Goal: Task Accomplishment & Management: Manage account settings

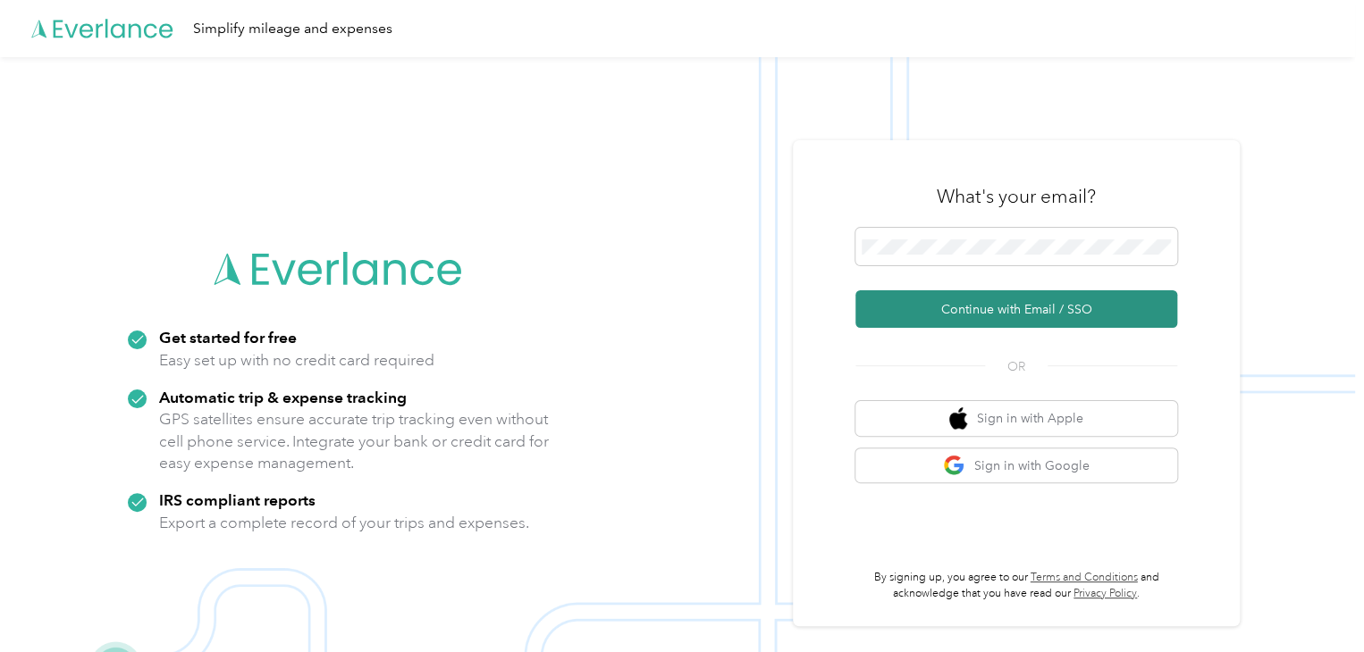
click at [1009, 312] on button "Continue with Email / SSO" at bounding box center [1016, 309] width 322 height 38
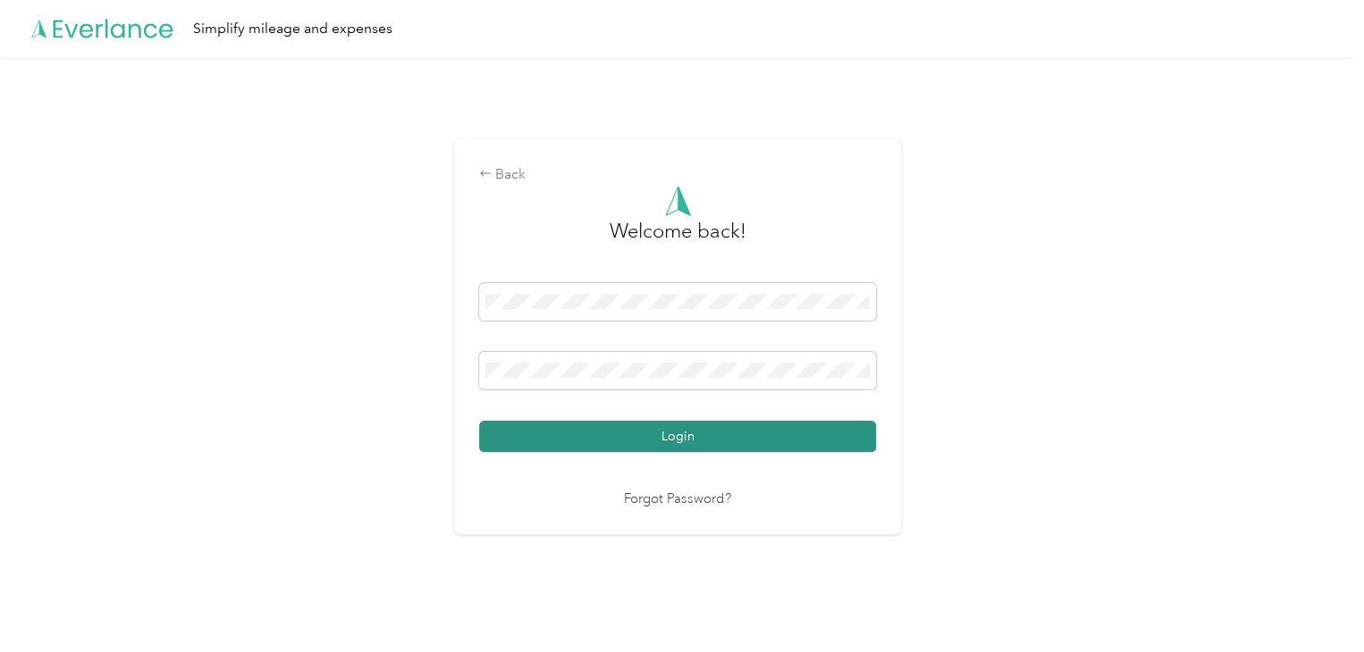
click at [794, 433] on button "Login" at bounding box center [677, 436] width 397 height 31
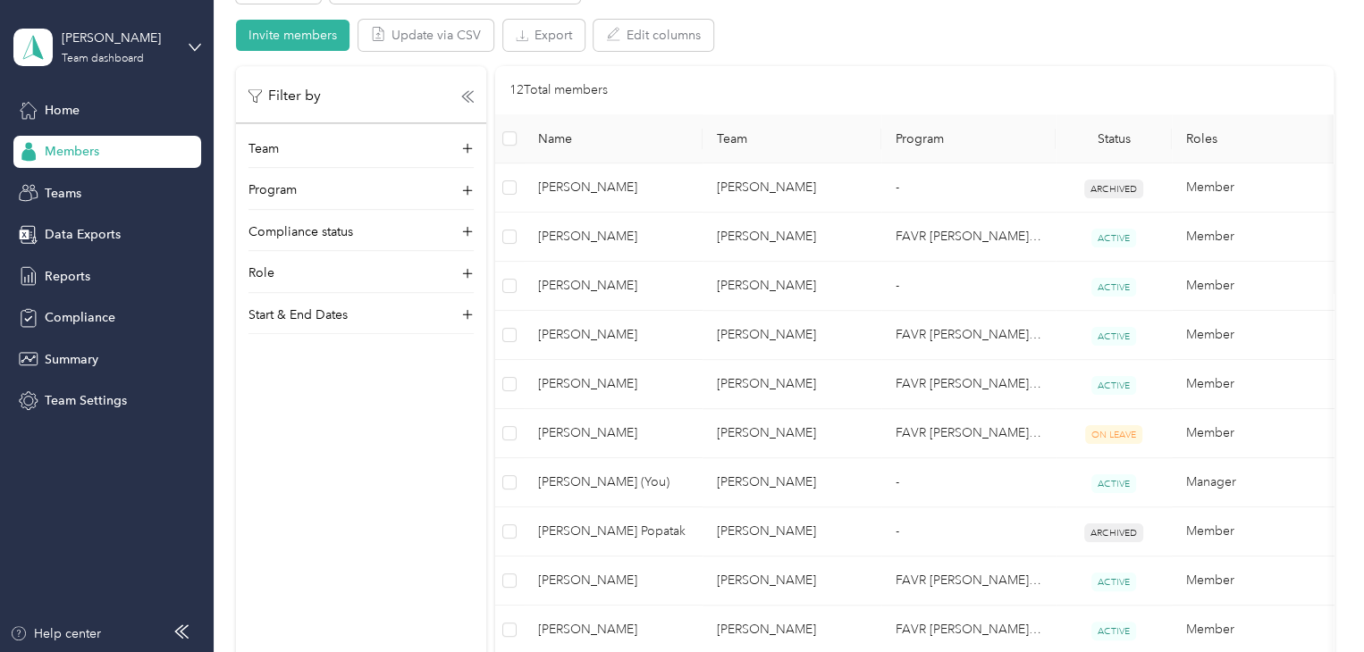
scroll to position [365, 0]
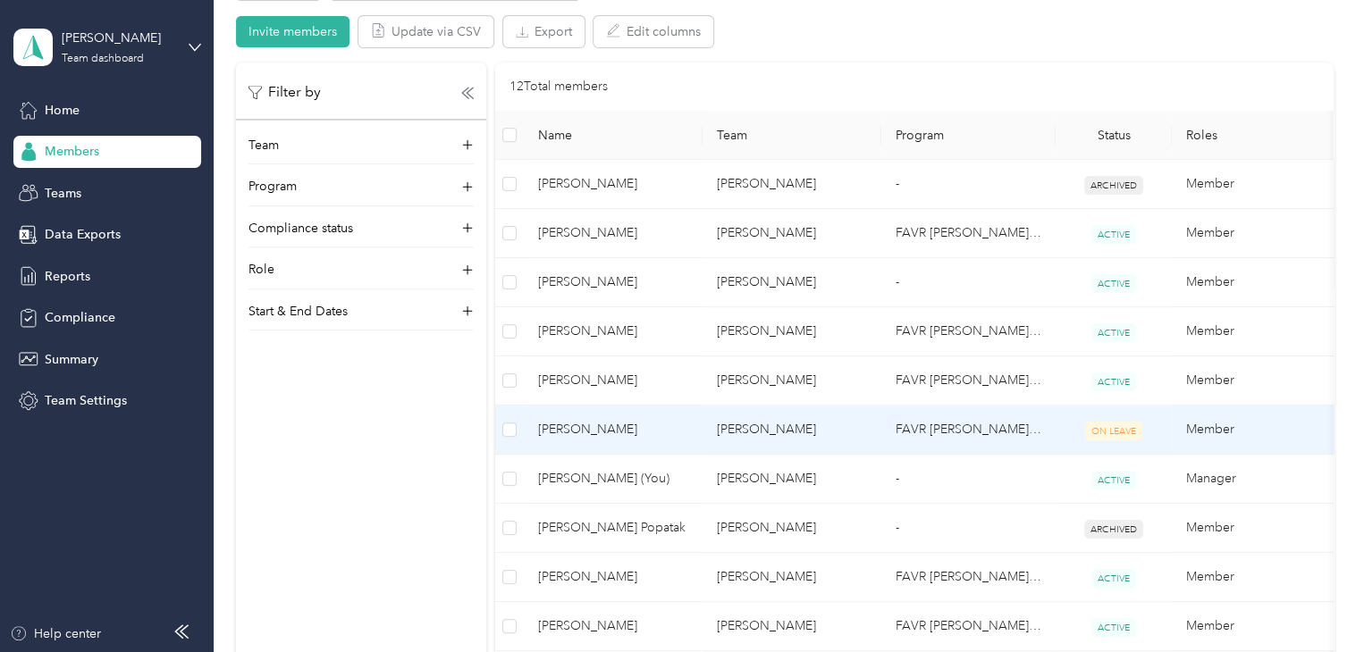
click at [563, 428] on span "[PERSON_NAME]" at bounding box center [613, 430] width 150 height 20
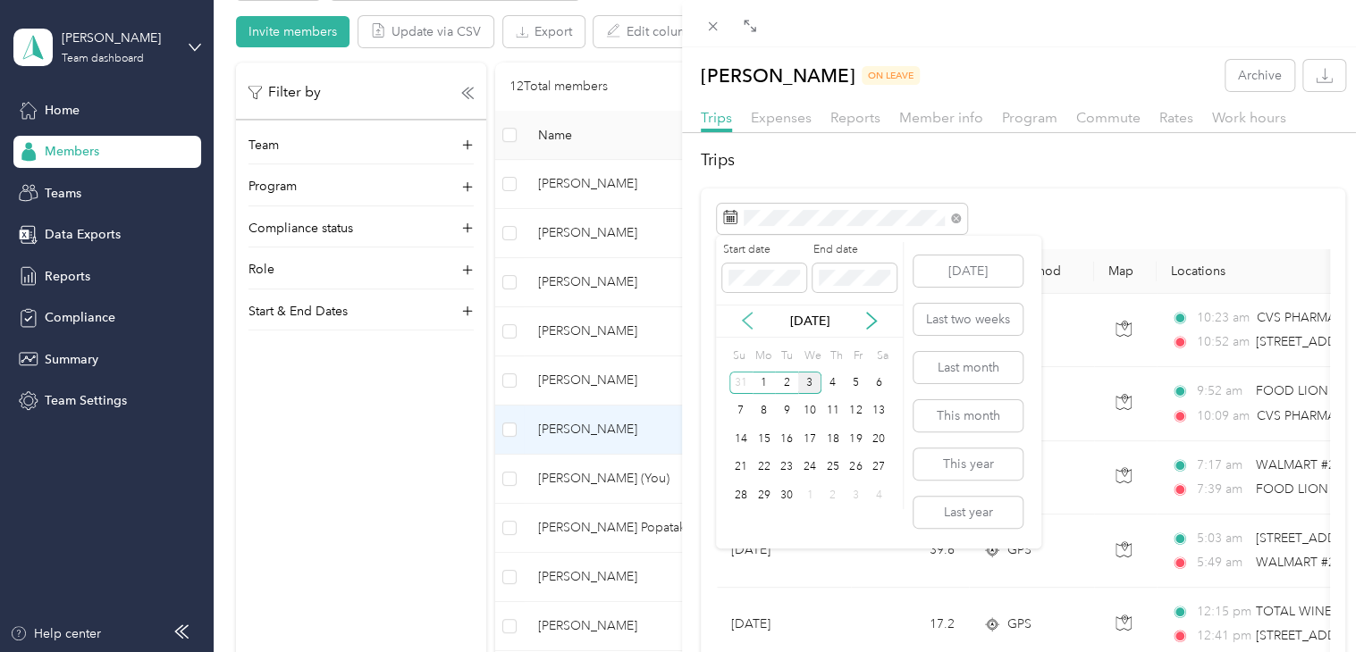
click at [743, 322] on icon at bounding box center [747, 321] width 18 height 18
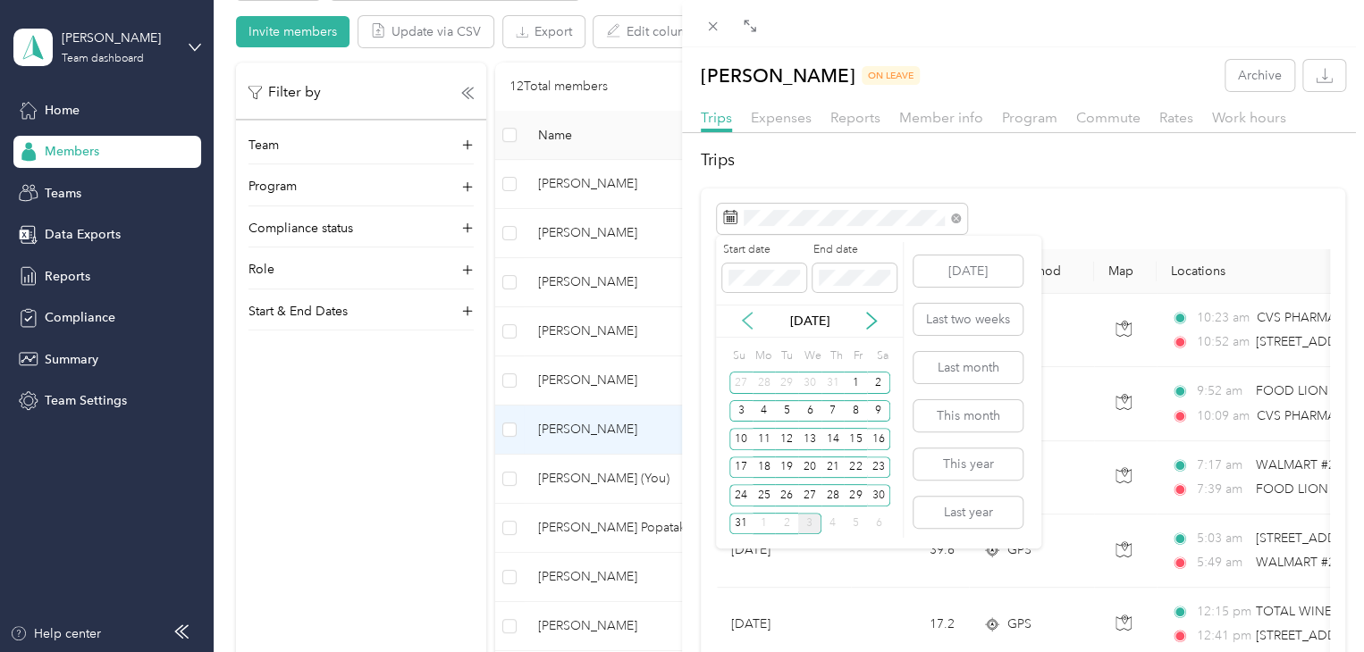
click at [743, 322] on icon at bounding box center [747, 321] width 18 height 18
click at [783, 383] on div "1" at bounding box center [786, 383] width 23 height 22
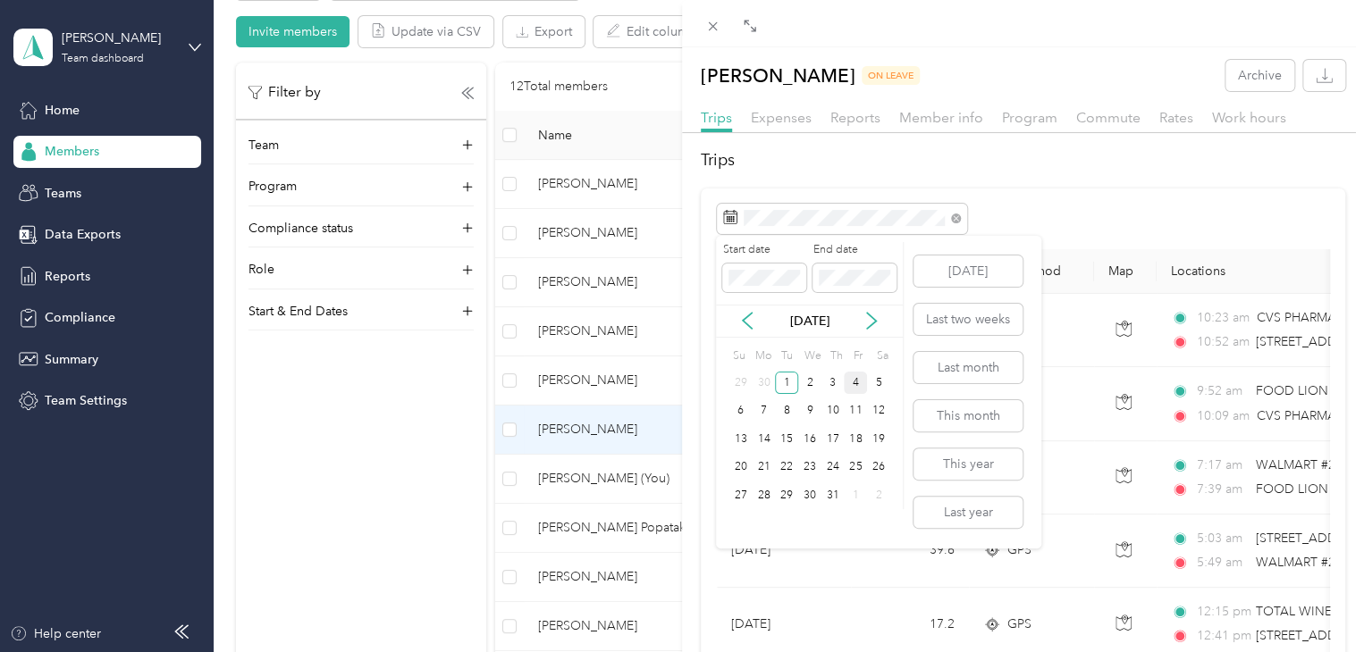
click at [854, 383] on div "4" at bounding box center [855, 383] width 23 height 22
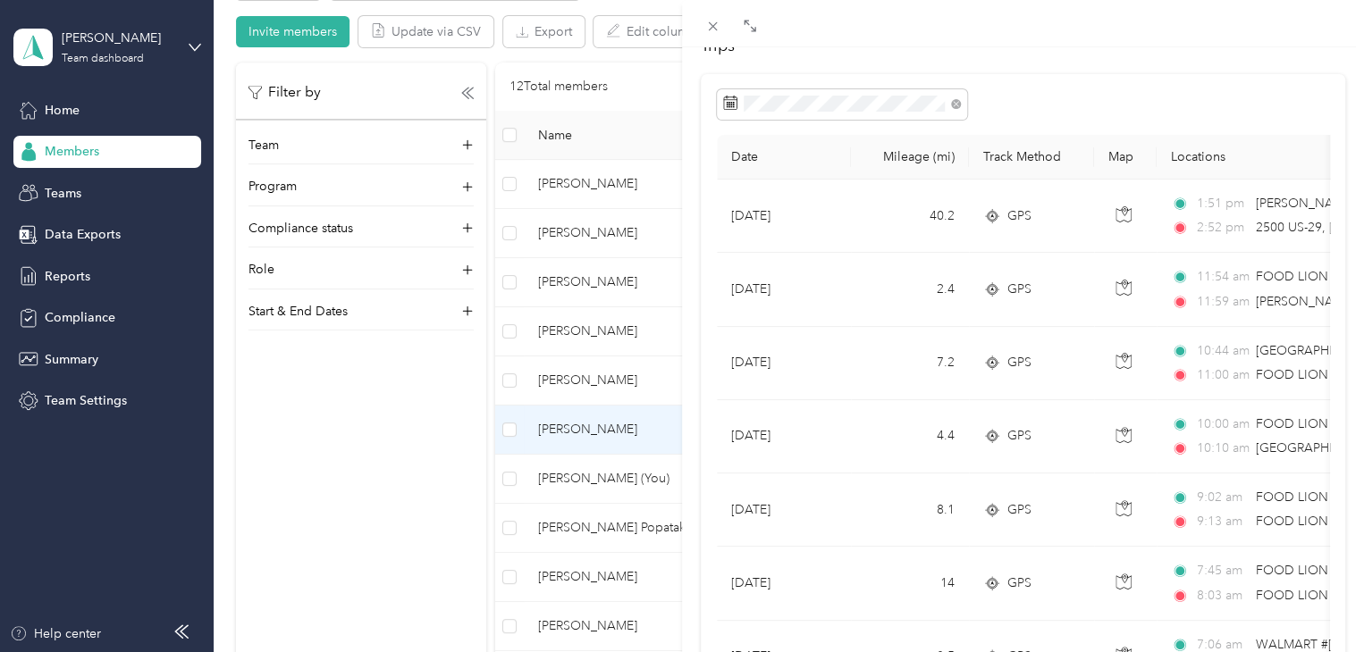
scroll to position [128, 0]
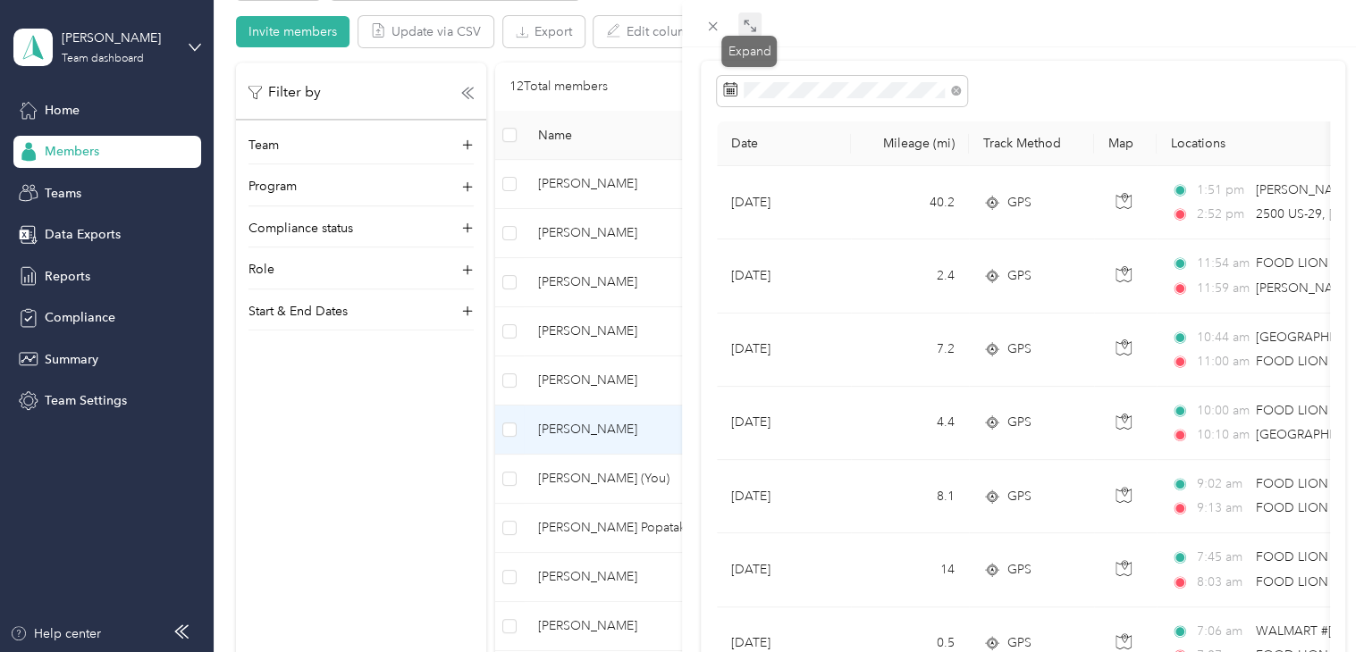
click at [750, 22] on icon at bounding box center [750, 26] width 14 height 14
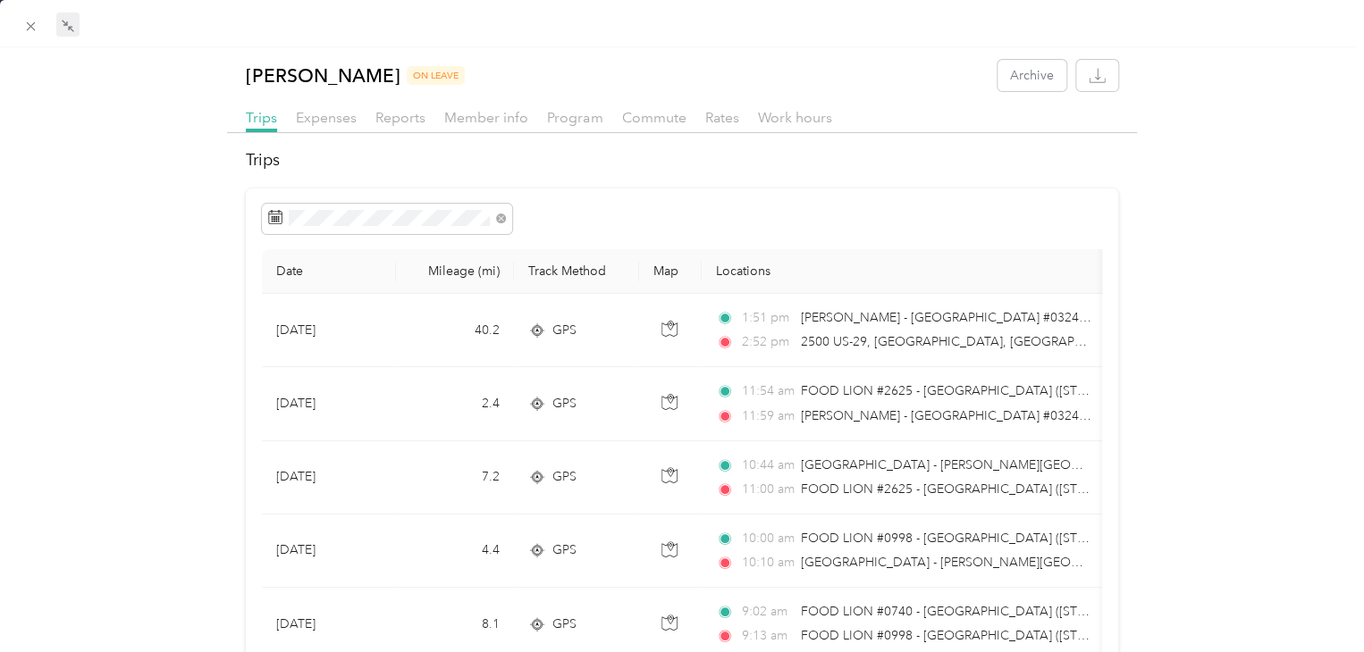
scroll to position [0, 0]
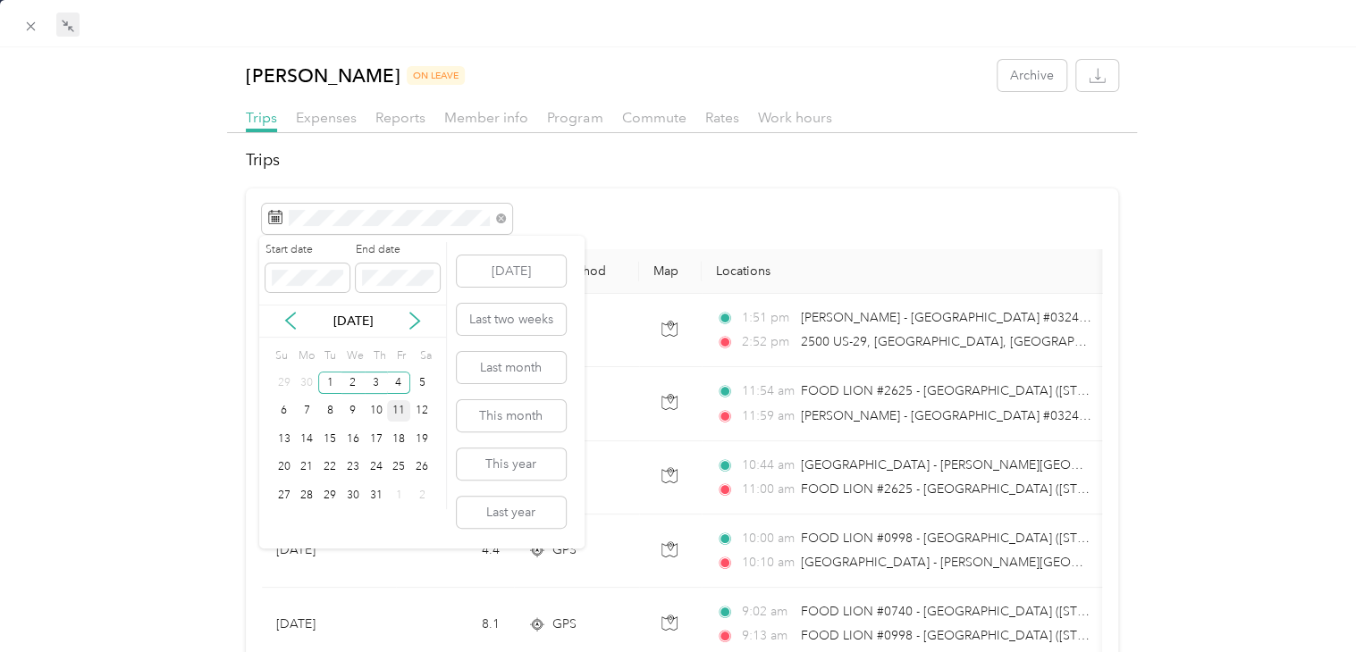
click at [399, 415] on div "11" at bounding box center [398, 411] width 23 height 22
click at [396, 413] on div "11" at bounding box center [398, 411] width 23 height 22
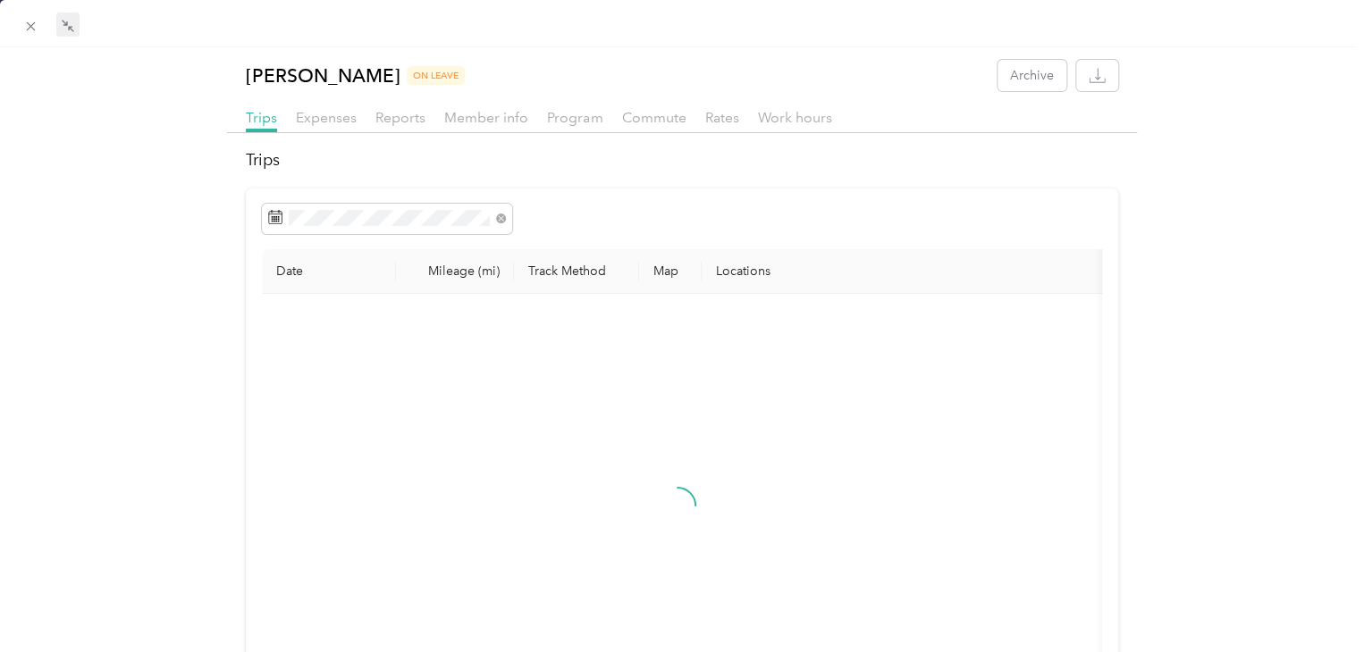
click at [396, 413] on div "11" at bounding box center [398, 402] width 23 height 29
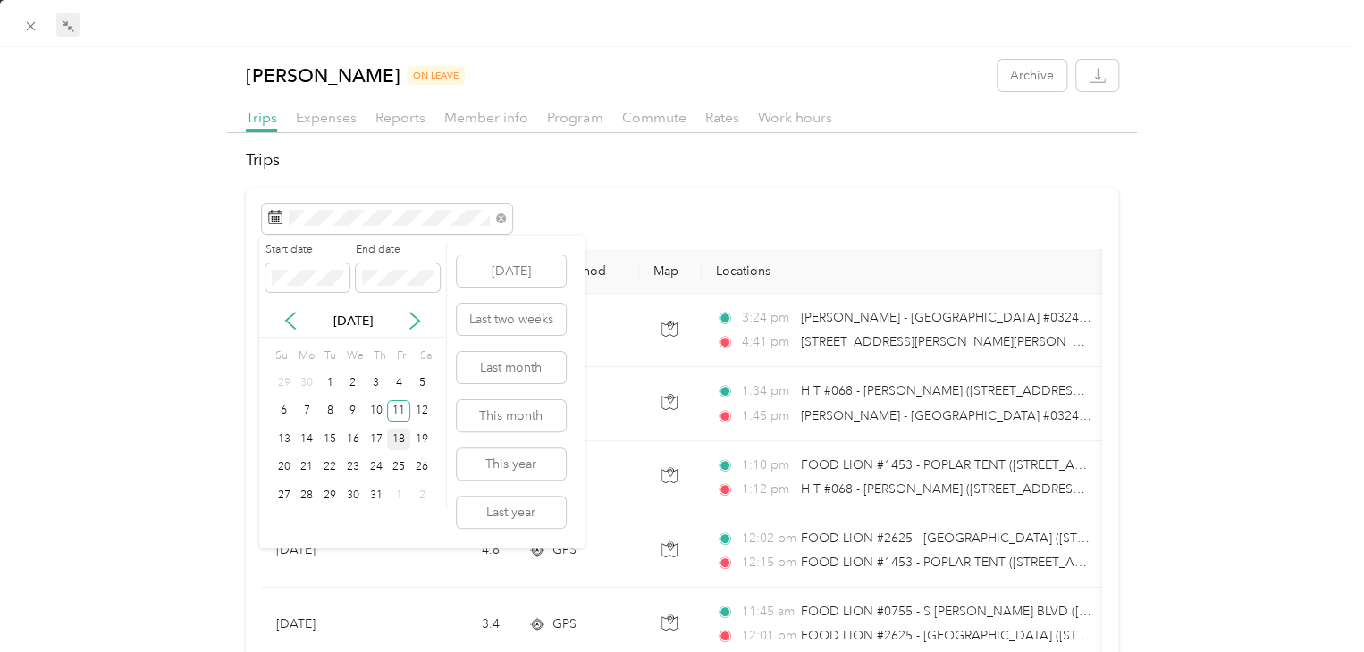
click at [397, 441] on div "18" at bounding box center [398, 439] width 23 height 22
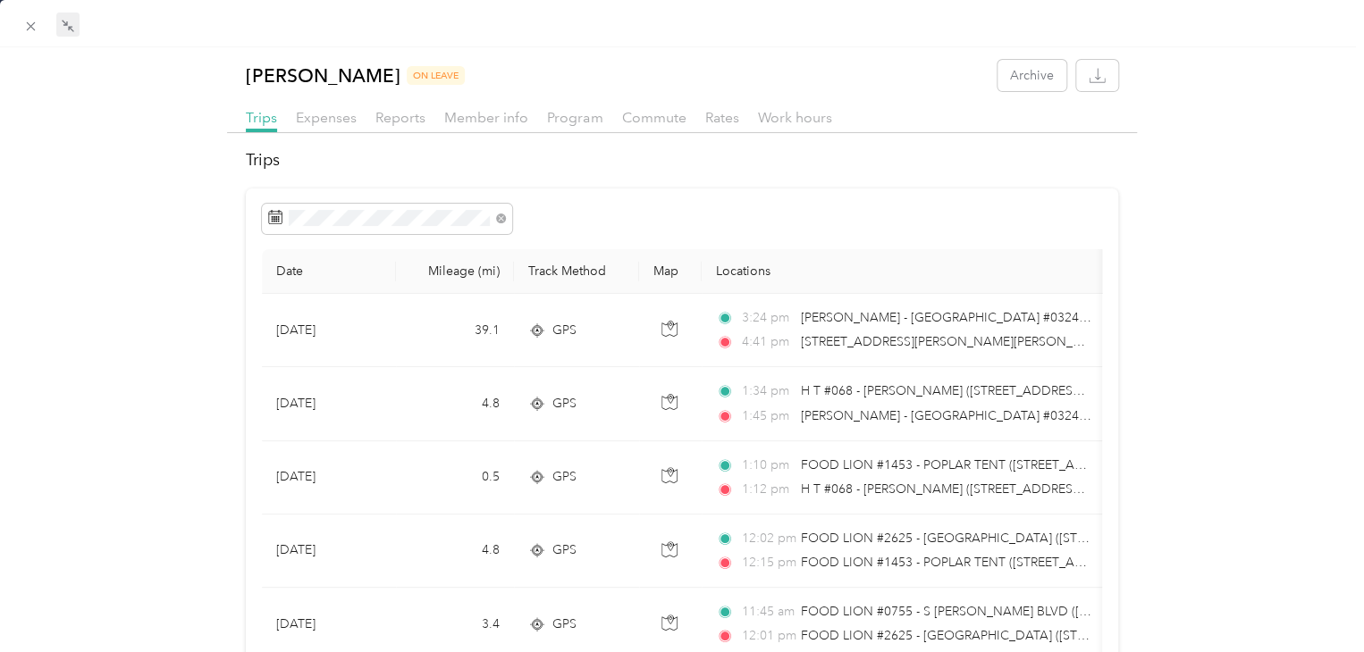
click at [397, 441] on div "18" at bounding box center [398, 439] width 23 height 29
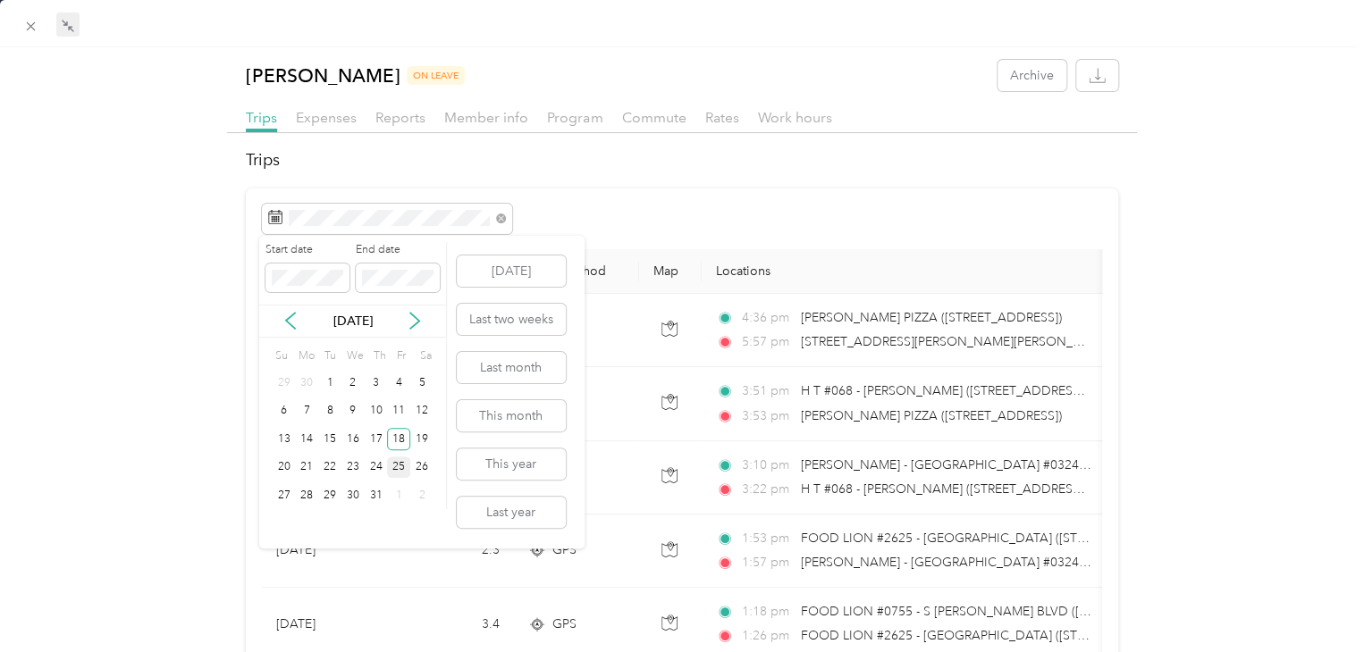
click at [397, 470] on div "25" at bounding box center [398, 468] width 23 height 22
click at [399, 496] on div "1" at bounding box center [398, 495] width 23 height 22
click at [397, 383] on div "1" at bounding box center [398, 383] width 23 height 22
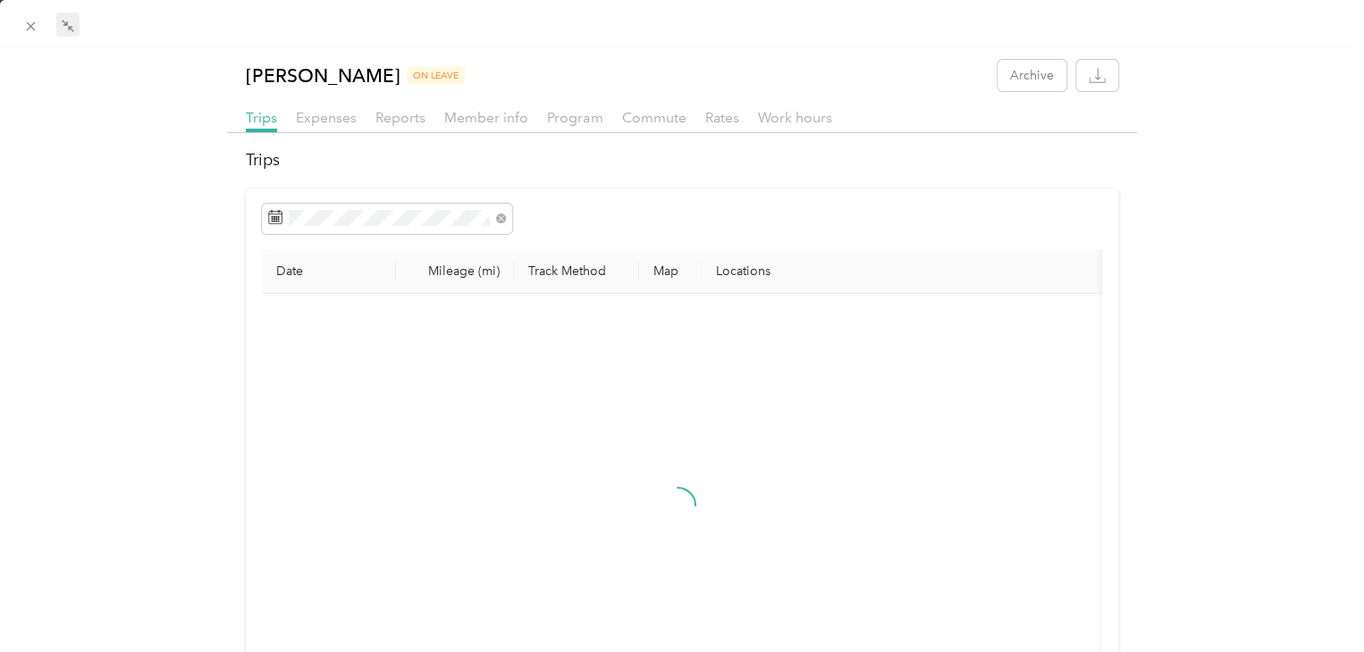
click at [397, 383] on div "1" at bounding box center [398, 380] width 23 height 29
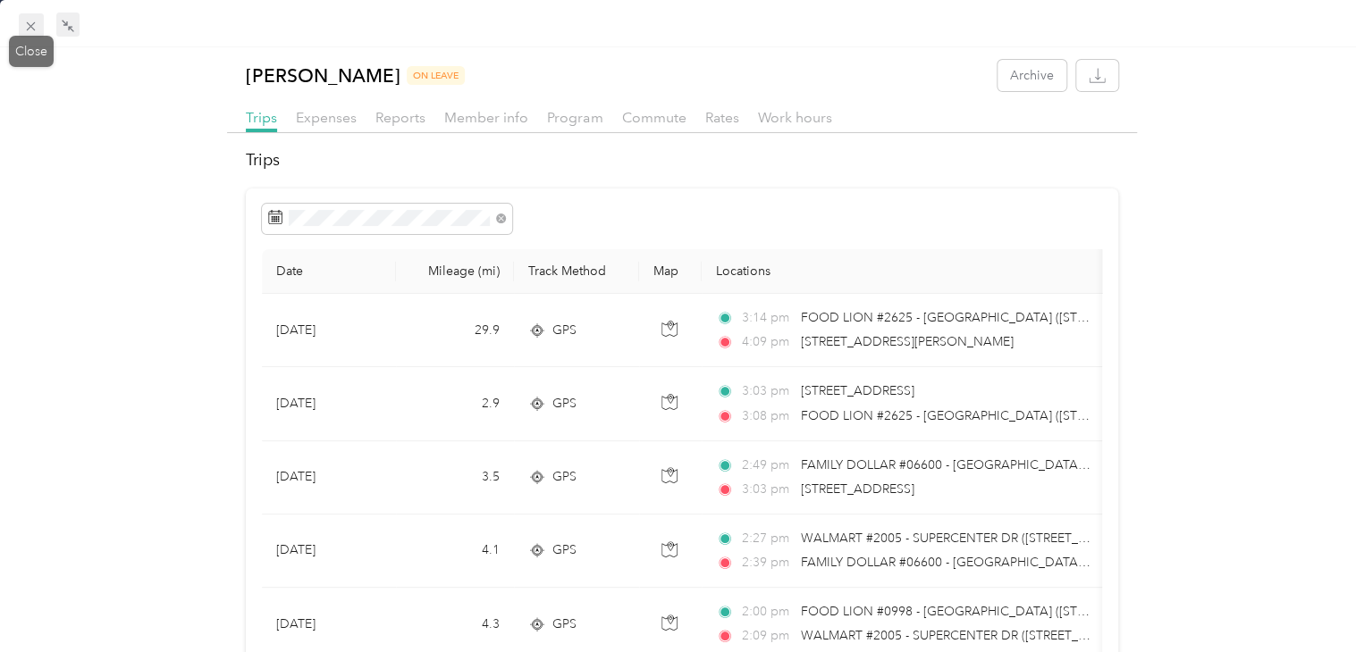
click at [29, 29] on icon at bounding box center [30, 26] width 15 height 15
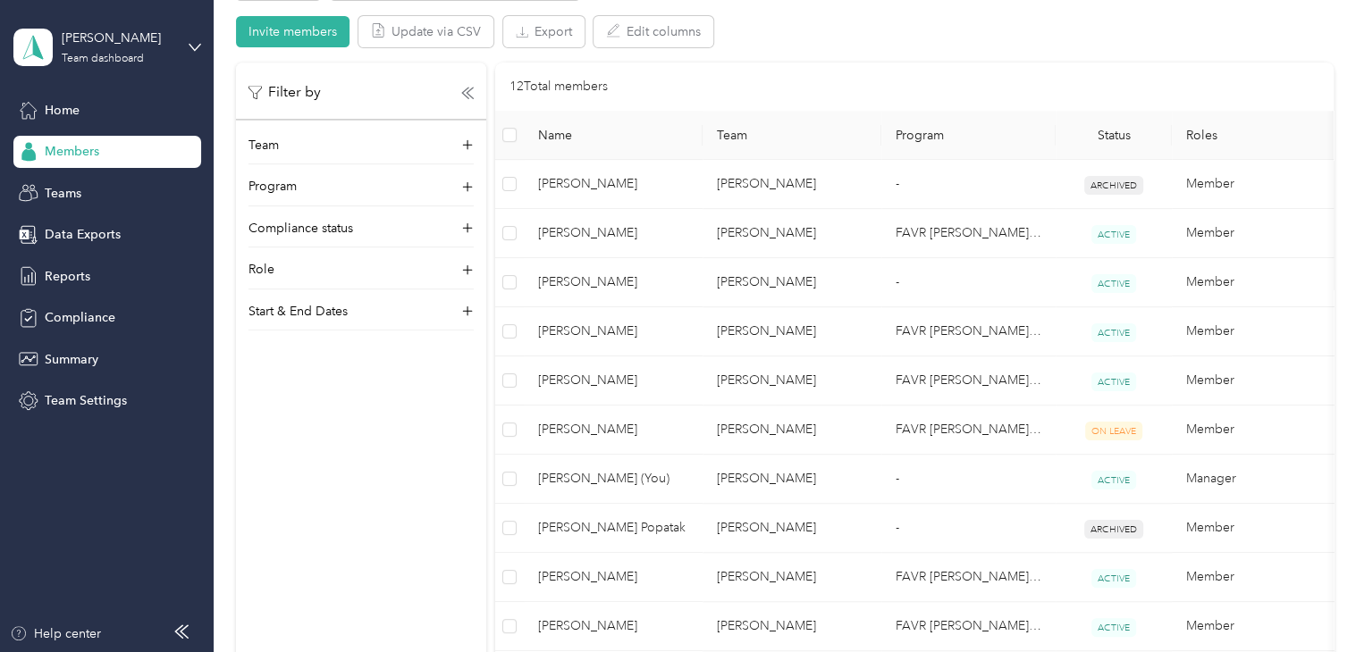
click at [1349, 35] on div "Members All Members 12 Onboarding 0 NEW Securely sync your HR system with Everl…" at bounding box center [784, 277] width 1141 height 1284
